Goal: Check status

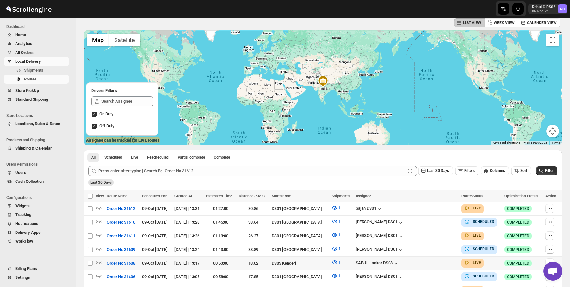
scroll to position [32, 0]
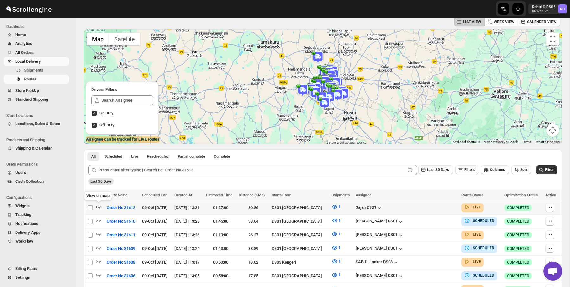
click at [98, 209] on icon "button" at bounding box center [99, 206] width 6 height 6
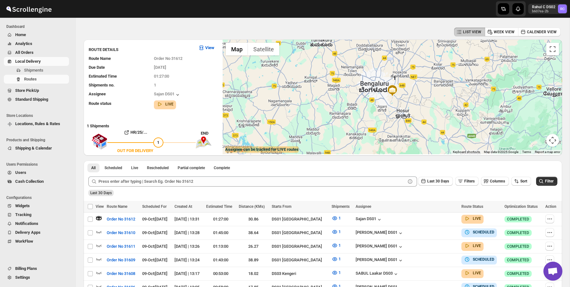
scroll to position [0, 0]
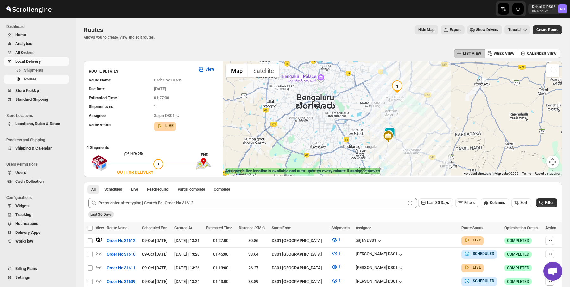
click at [392, 126] on div at bounding box center [391, 118] width 339 height 115
click at [393, 132] on img at bounding box center [388, 136] width 13 height 13
click at [393, 129] on img at bounding box center [389, 133] width 13 height 13
click at [418, 114] on button "Close" at bounding box center [410, 115] width 15 height 15
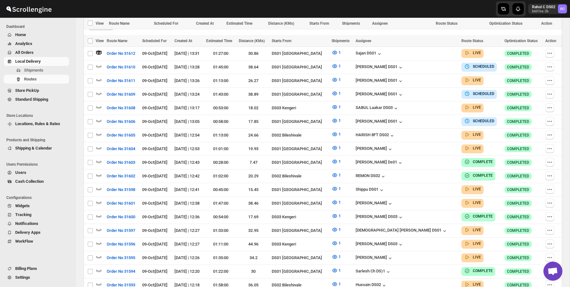
scroll to position [324, 0]
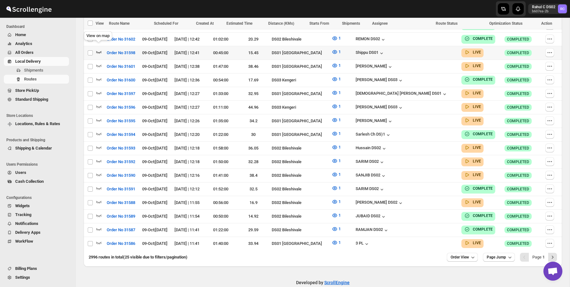
click at [97, 49] on icon "button" at bounding box center [99, 52] width 6 height 6
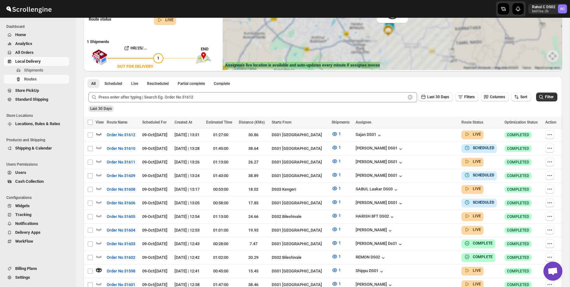
scroll to position [0, 0]
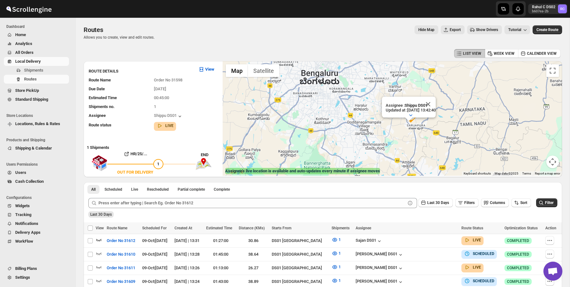
click at [314, 42] on div "Routes. This page is ready Routes Allows you to create, view and edit routes. H…" at bounding box center [323, 33] width 478 height 30
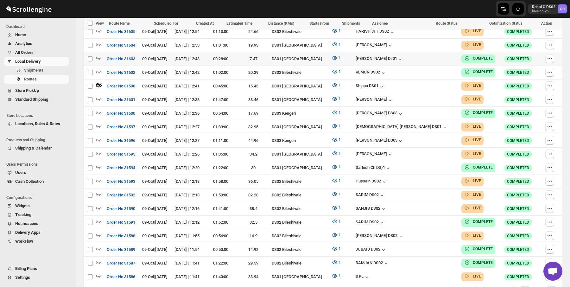
scroll to position [259, 0]
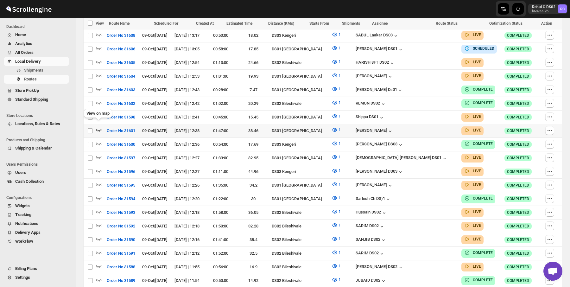
click at [97, 127] on icon "button" at bounding box center [99, 130] width 6 height 6
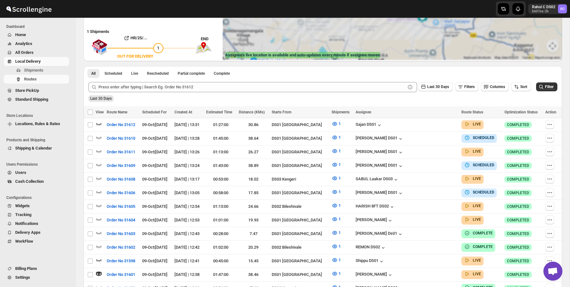
scroll to position [0, 0]
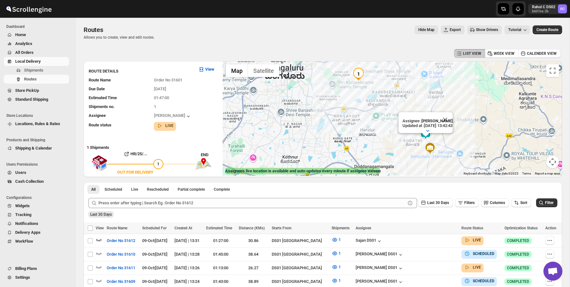
click at [386, 36] on div "Routes Allows you to create, view and edit routes. Hide Map Export Show Drivers…" at bounding box center [323, 32] width 478 height 15
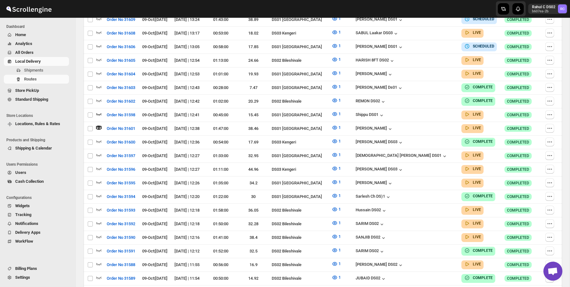
scroll to position [324, 0]
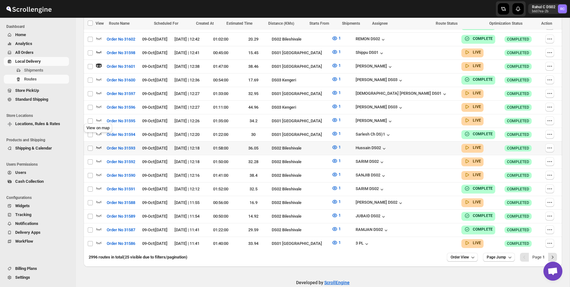
click at [101, 146] on icon "button" at bounding box center [98, 147] width 5 height 3
click at [98, 185] on icon "button" at bounding box center [99, 188] width 6 height 6
click at [99, 198] on icon "button" at bounding box center [99, 201] width 6 height 6
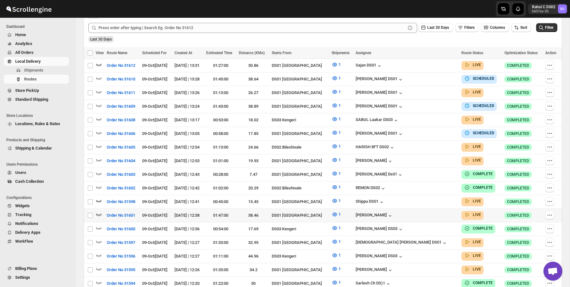
scroll to position [0, 0]
